Goal: Find specific page/section: Find specific page/section

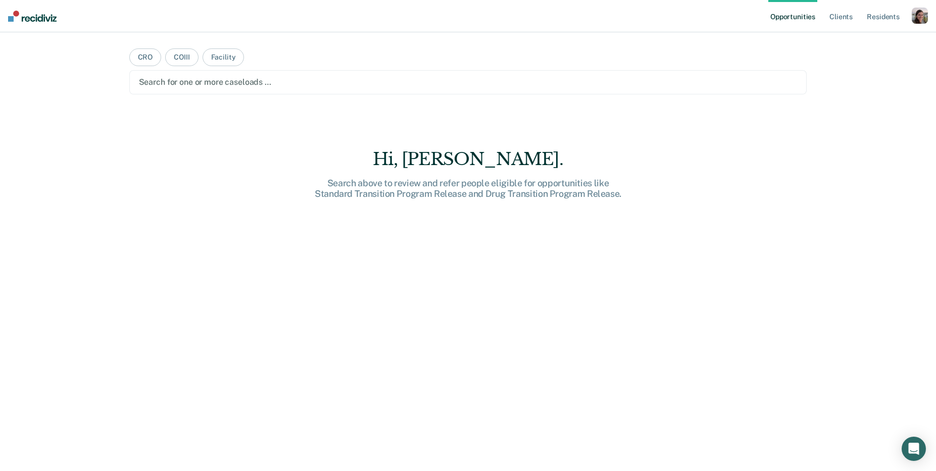
click at [927, 16] on div "button" at bounding box center [920, 16] width 16 height 16
click at [868, 46] on div "Profile How it works Log Out" at bounding box center [878, 54] width 97 height 50
click at [856, 39] on link "Profile" at bounding box center [879, 41] width 81 height 9
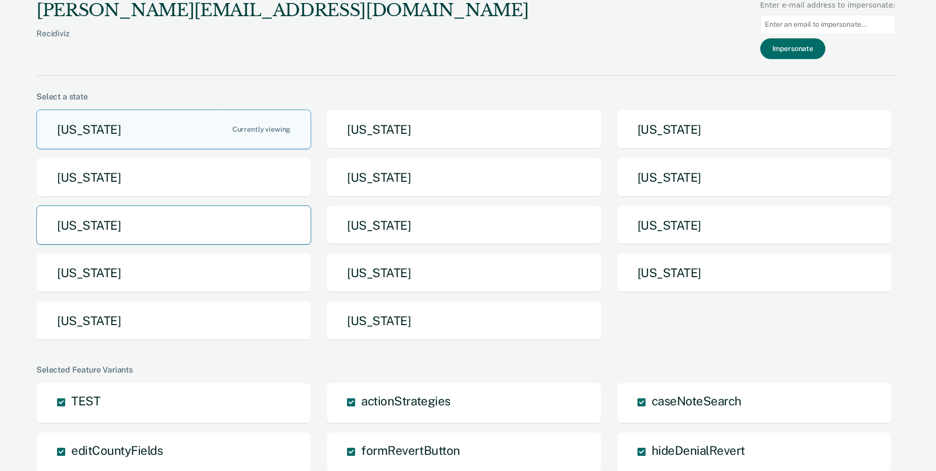
click at [208, 216] on button "[US_STATE]" at bounding box center [173, 226] width 275 height 40
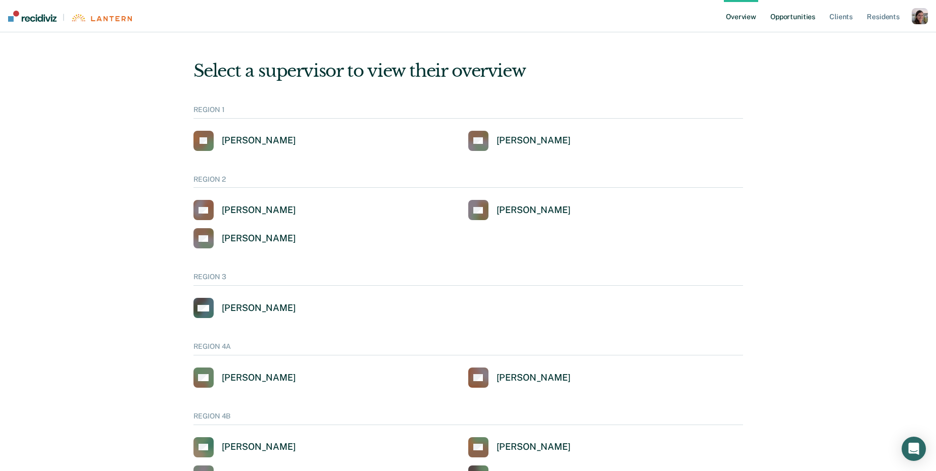
click at [807, 15] on link "Opportunities" at bounding box center [792, 16] width 49 height 32
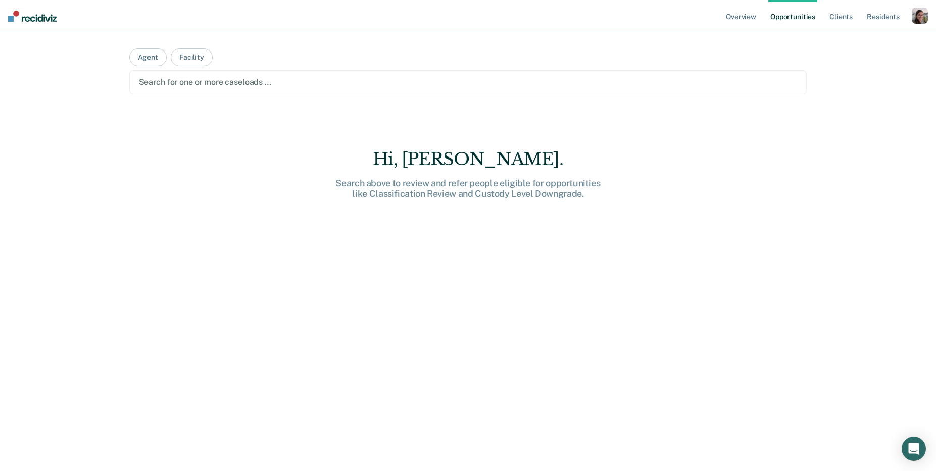
click at [395, 90] on div "Search for one or more caseloads …" at bounding box center [468, 82] width 678 height 24
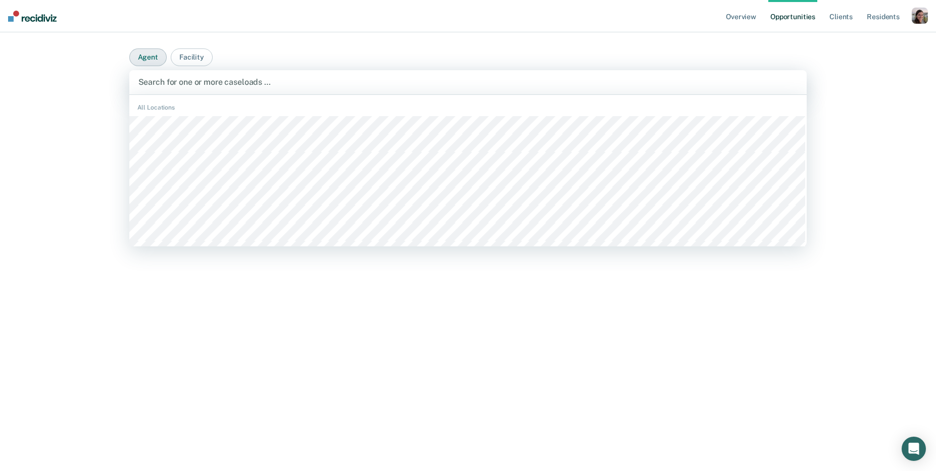
click at [141, 55] on button "Agent" at bounding box center [147, 57] width 37 height 18
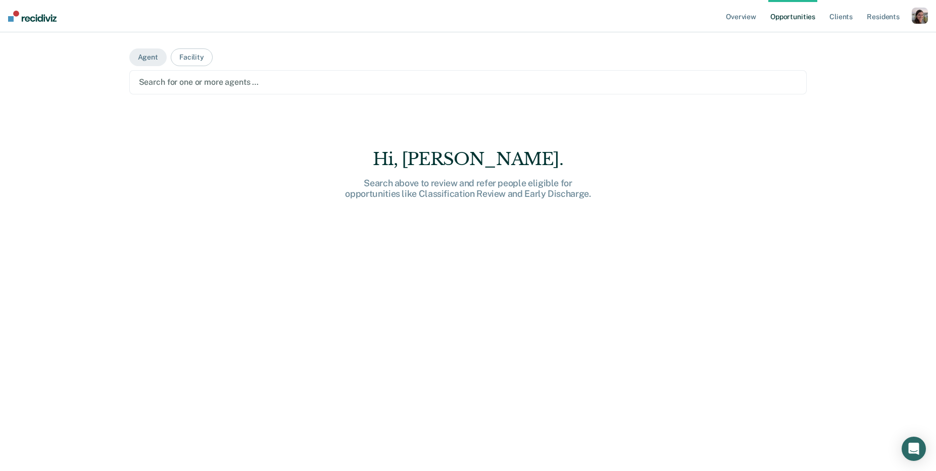
click at [172, 87] on div at bounding box center [468, 82] width 659 height 12
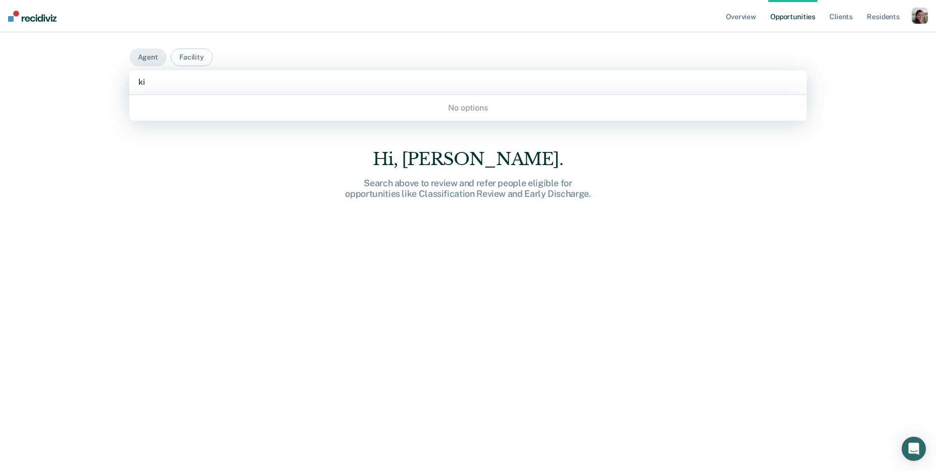
type input "k"
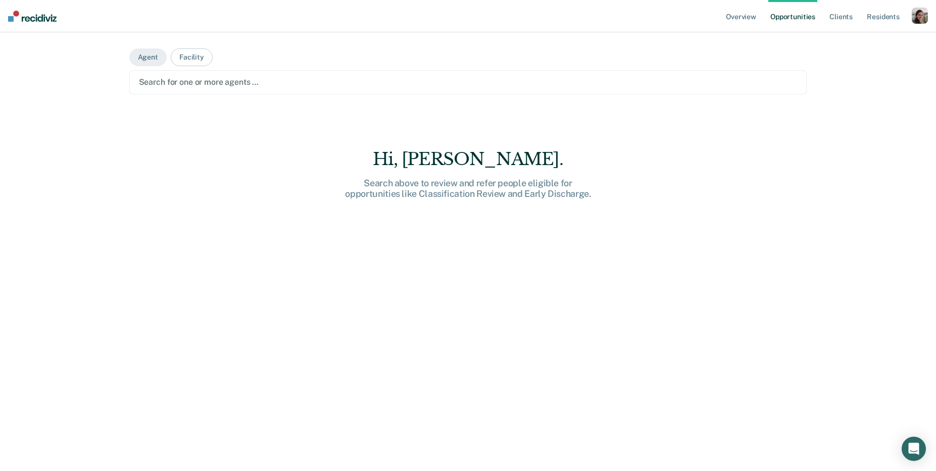
click at [381, 42] on main "Agent Facility Search for one or more agents … Hi, [PERSON_NAME]. Search above …" at bounding box center [468, 239] width 702 height 415
